Goal: Book appointment/travel/reservation

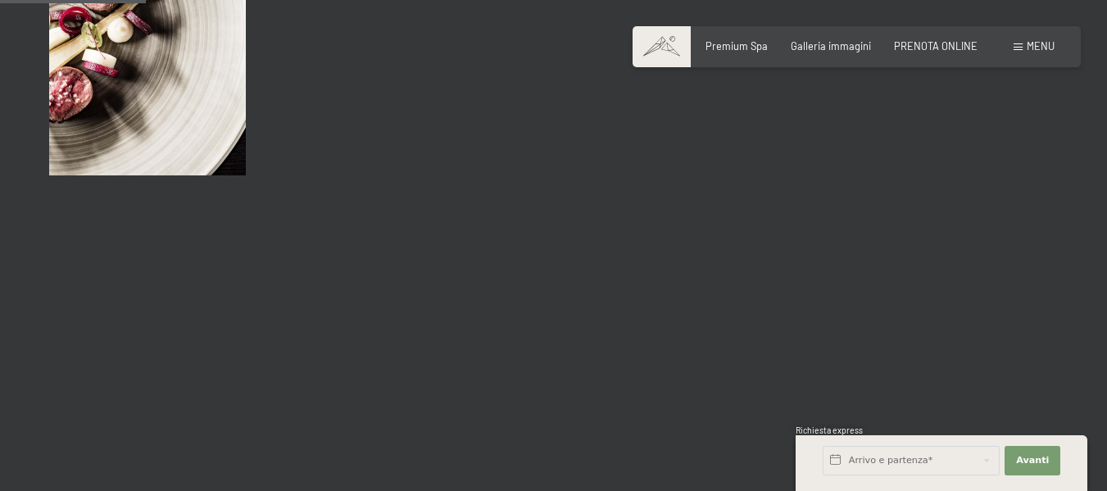
scroll to position [2048, 0]
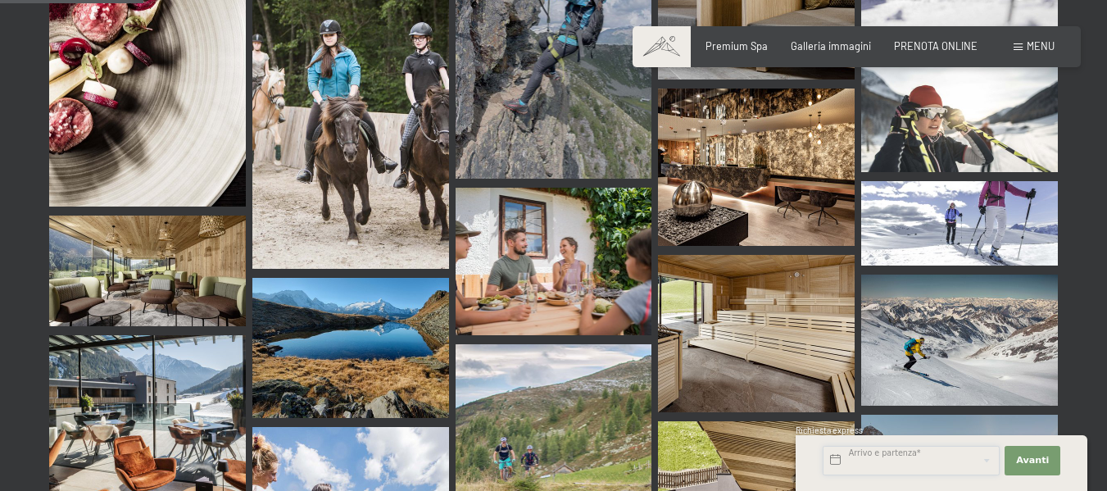
click at [896, 464] on input "text" at bounding box center [911, 460] width 177 height 29
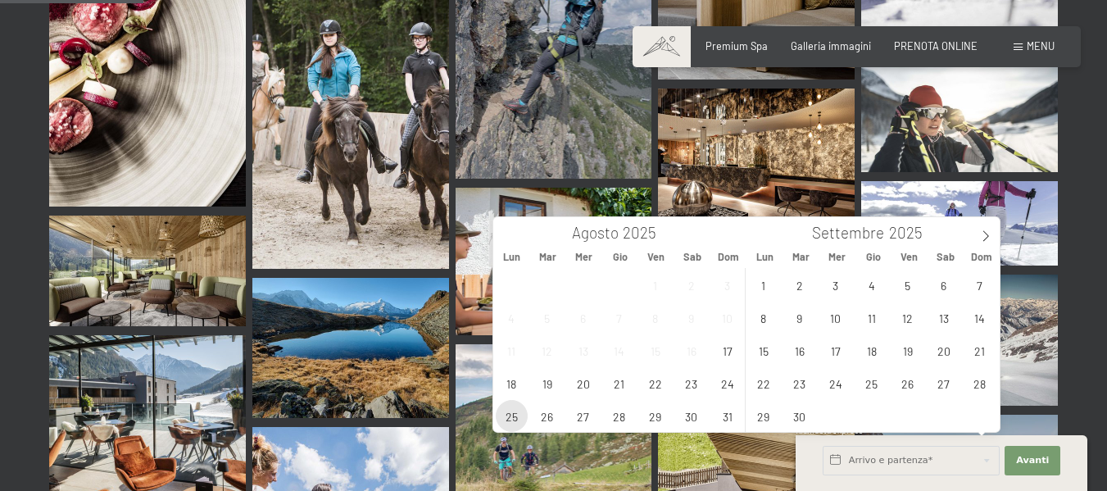
click at [503, 419] on span "25" at bounding box center [512, 416] width 32 height 32
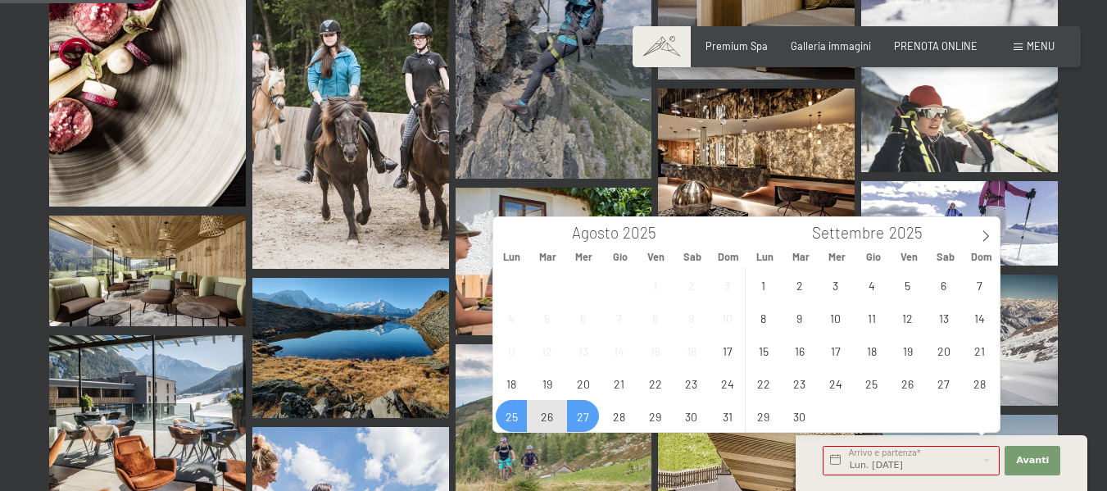
click at [575, 419] on span "27" at bounding box center [583, 416] width 32 height 32
type input "Lun. 25/08/2025 - Mer. 27/08/2025"
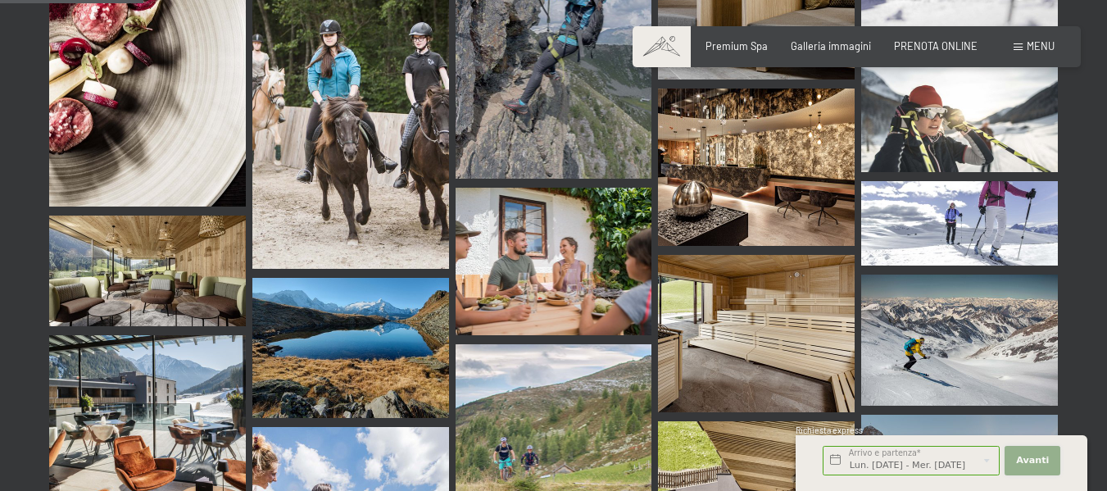
scroll to position [0, 0]
click at [1023, 461] on span "Avanti" at bounding box center [1032, 460] width 33 height 13
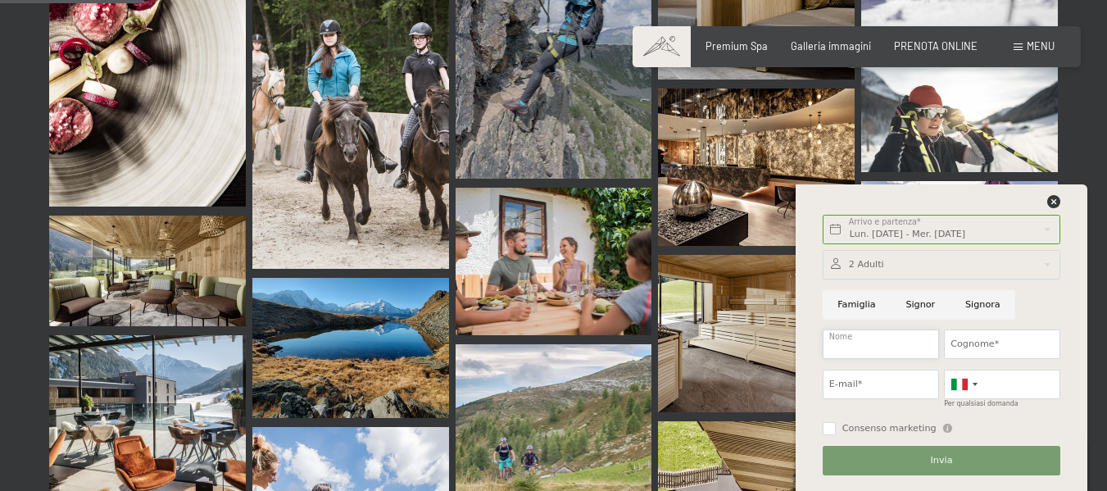
click at [874, 346] on input "Nome" at bounding box center [881, 343] width 116 height 29
type input "Roberto"
type input "Pessina"
type input "roberto.pessina61@gmail.com"
type input "3357863637"
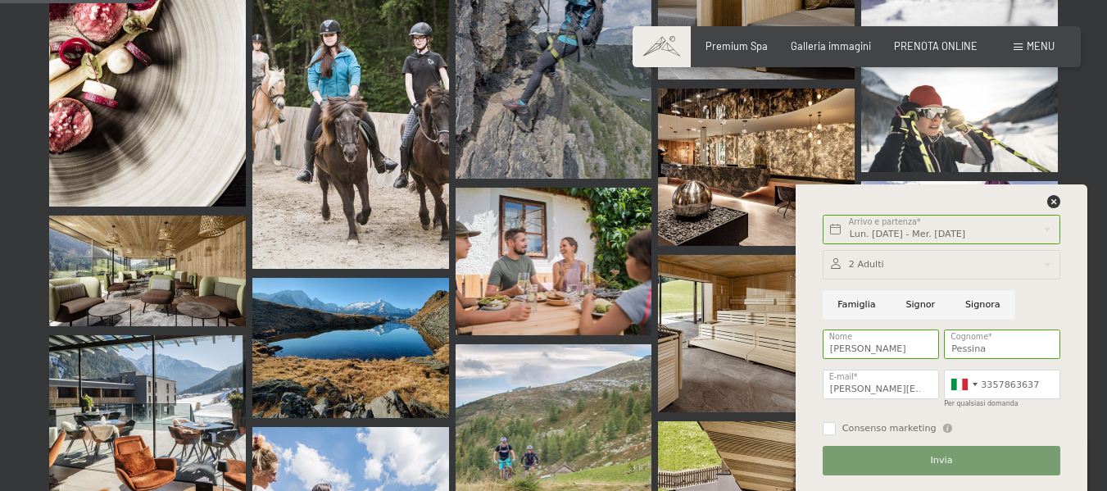
click at [910, 306] on input "Signor" at bounding box center [921, 304] width 60 height 29
radio input "true"
click at [941, 462] on span "Invia" at bounding box center [942, 460] width 22 height 13
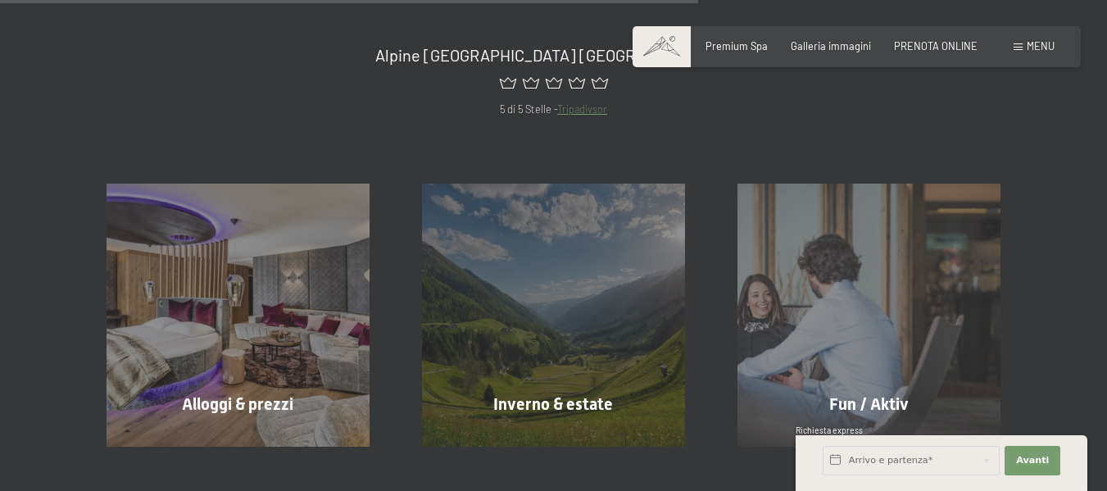
scroll to position [1065, 0]
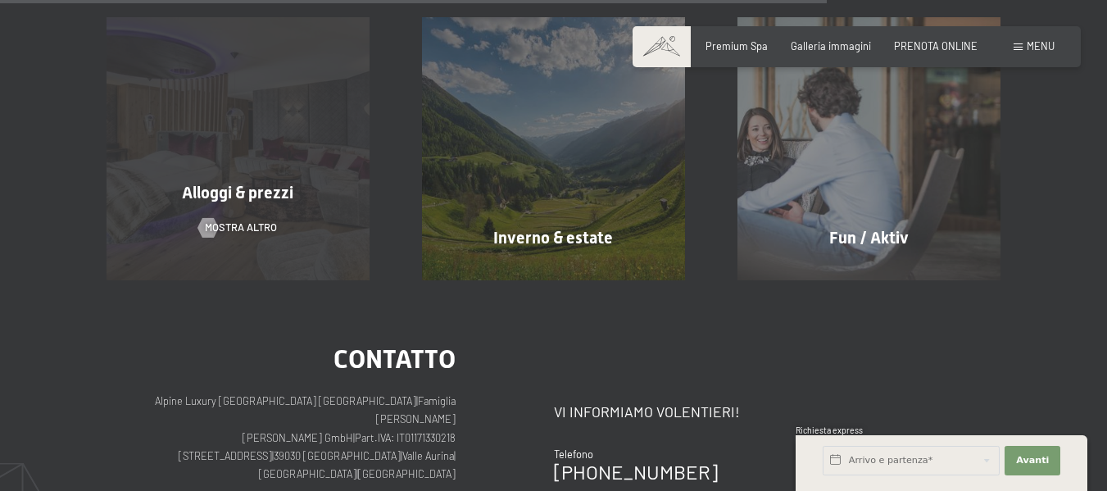
click at [252, 198] on span "Alloggi & prezzi" at bounding box center [237, 193] width 111 height 20
click at [248, 227] on span "mostra altro" at bounding box center [257, 227] width 72 height 15
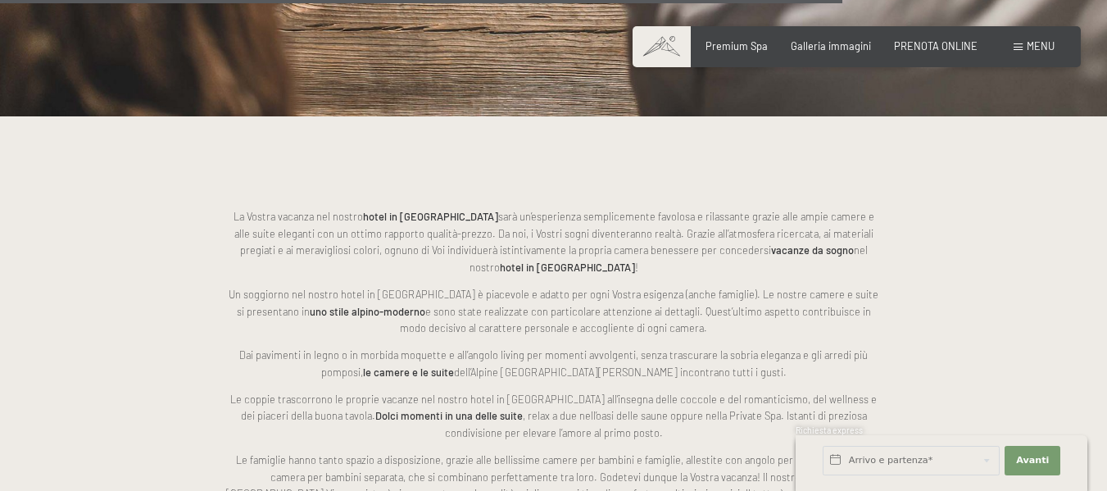
scroll to position [3195, 0]
